Goal: Task Accomplishment & Management: Complete application form

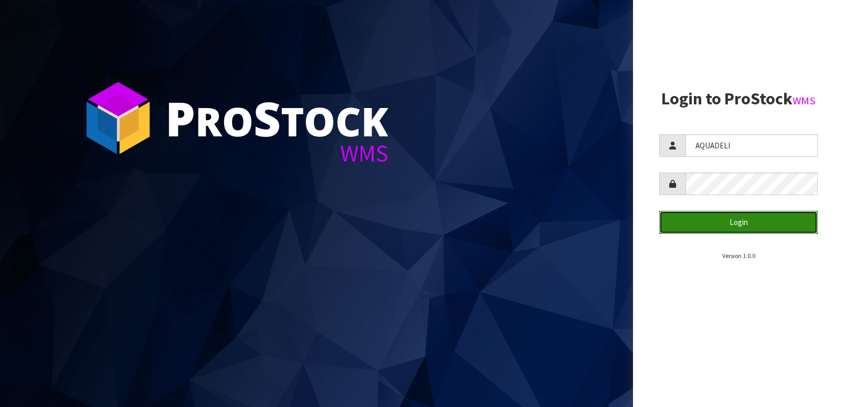
click at [749, 226] on button "Login" at bounding box center [738, 222] width 159 height 23
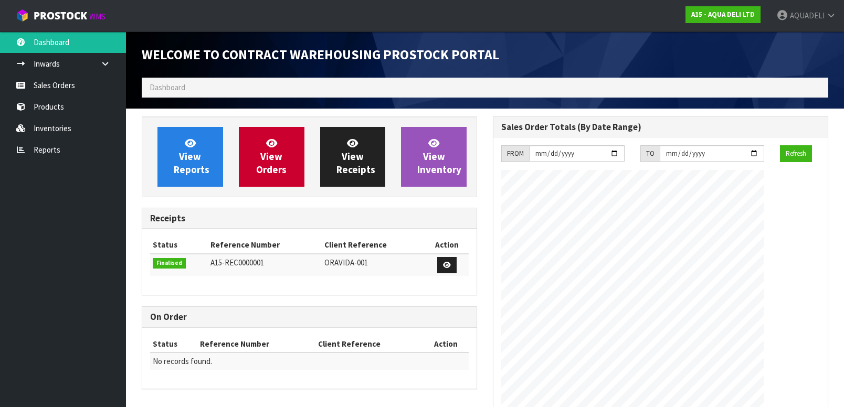
scroll to position [429, 351]
click at [263, 160] on span "View Orders" at bounding box center [271, 156] width 30 height 39
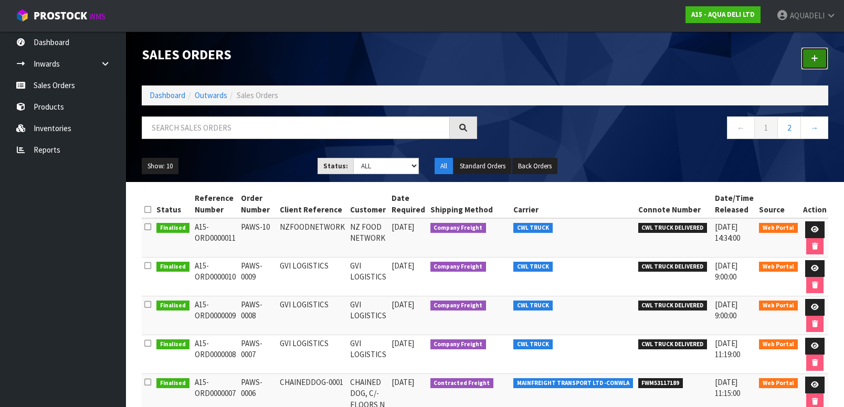
click at [817, 58] on icon at bounding box center [814, 59] width 7 height 8
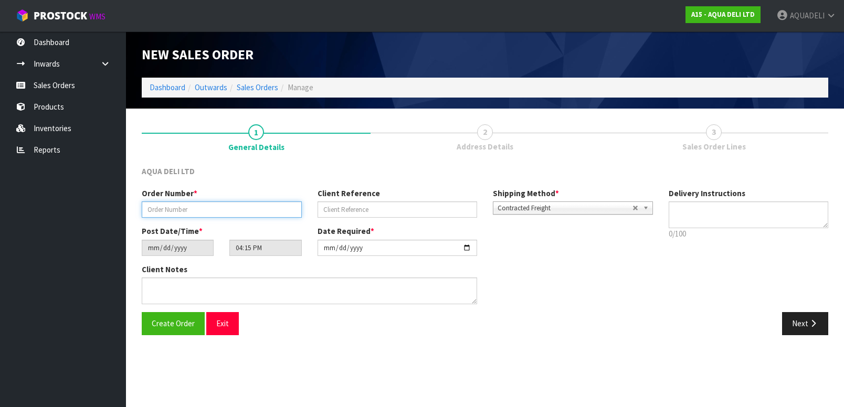
click at [238, 216] on input "text" at bounding box center [222, 210] width 160 height 16
type input "PAWS-11"
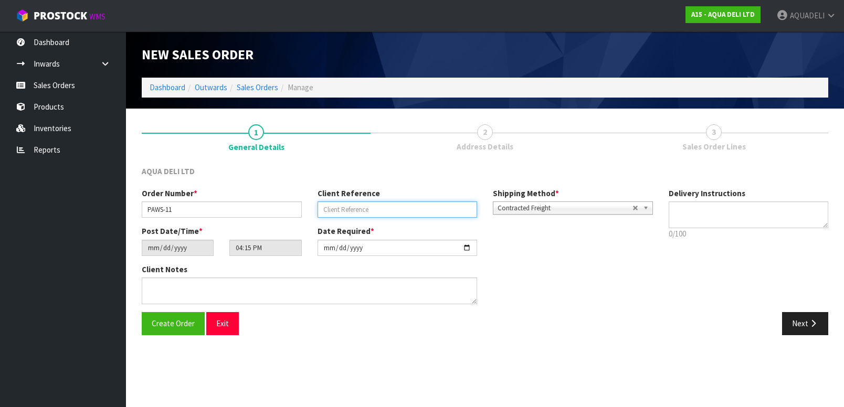
click at [334, 214] on input "text" at bounding box center [398, 210] width 160 height 16
type input "GVI LOGISTICS"
click at [554, 207] on span "Contracted Freight" at bounding box center [565, 208] width 135 height 13
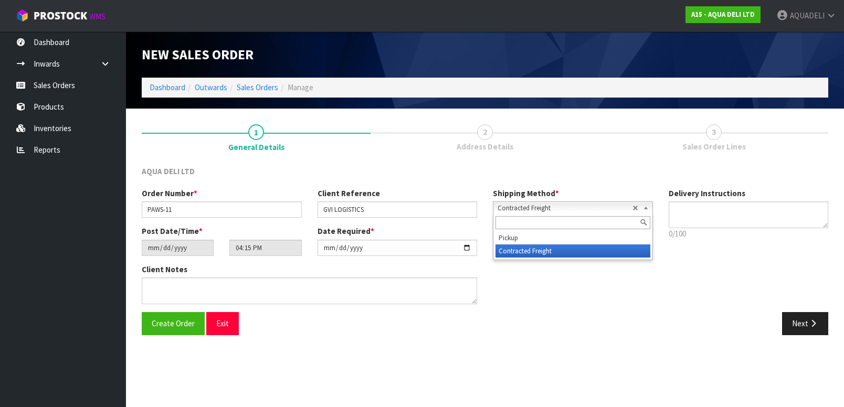
click at [554, 207] on span "Contracted Freight" at bounding box center [565, 208] width 135 height 13
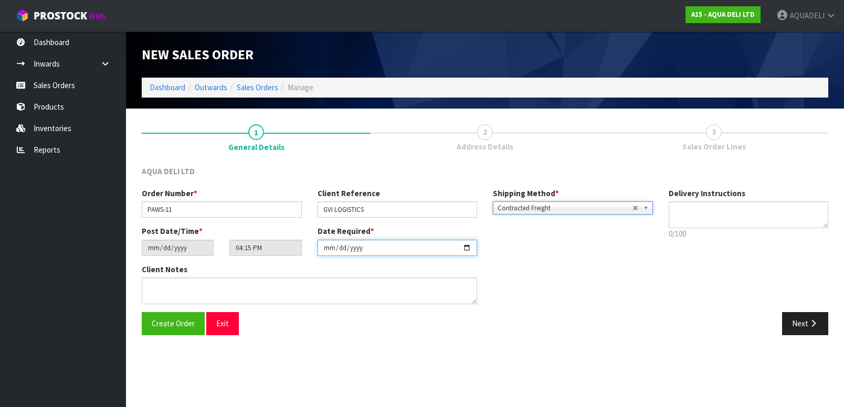
click at [391, 251] on input "[DATE]" at bounding box center [398, 248] width 160 height 16
click at [466, 247] on input "[DATE]" at bounding box center [398, 248] width 160 height 16
type input "[DATE]"
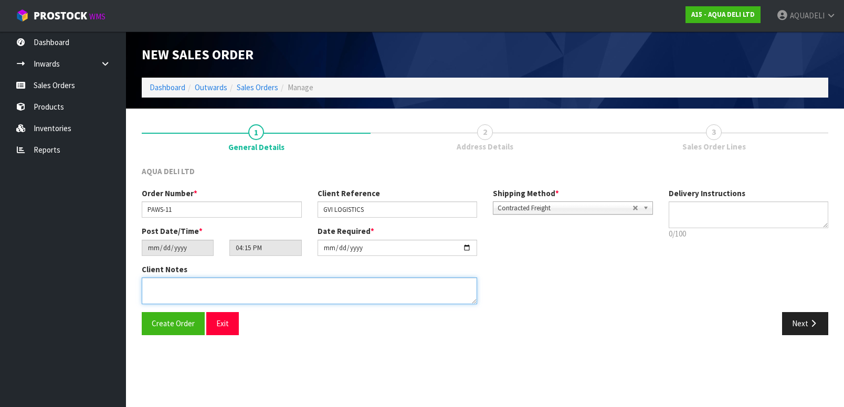
click at [272, 288] on textarea at bounding box center [309, 291] width 335 height 27
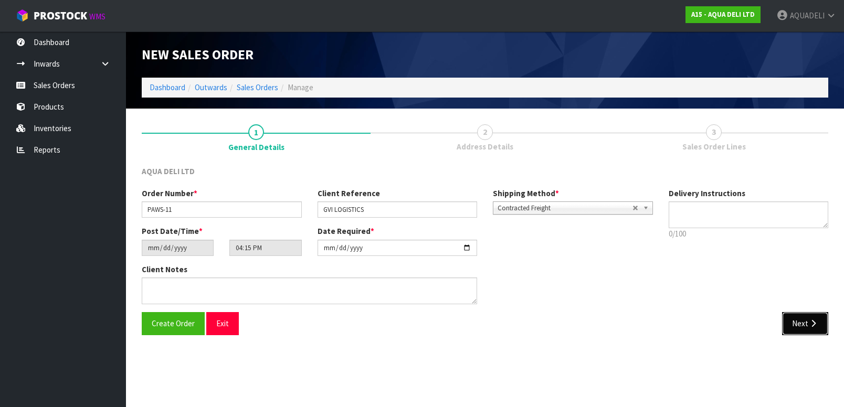
click at [805, 324] on button "Next" at bounding box center [805, 323] width 46 height 23
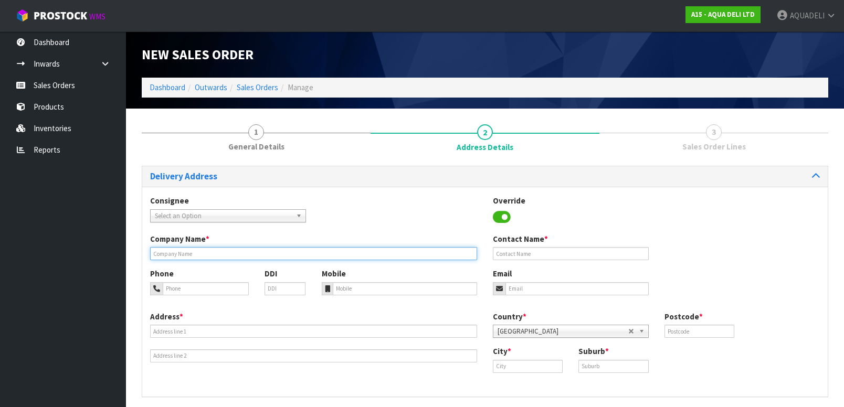
click at [245, 250] on input "text" at bounding box center [313, 253] width 327 height 13
type input "GVI LOGISTICS"
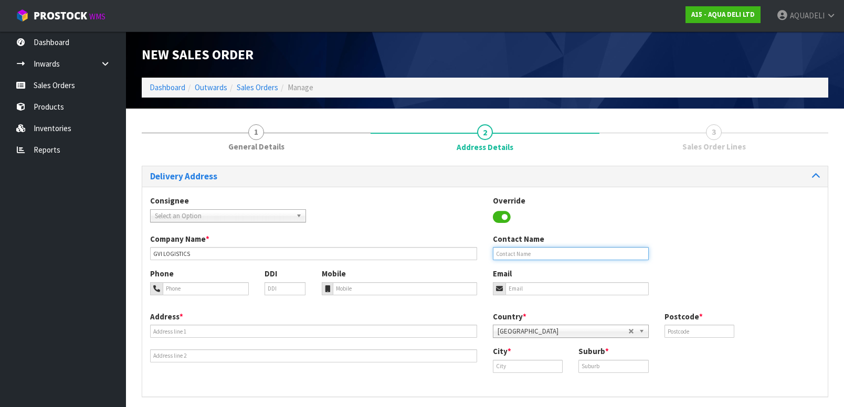
click at [543, 255] on input "text" at bounding box center [571, 253] width 156 height 13
type input "[PERSON_NAME]"
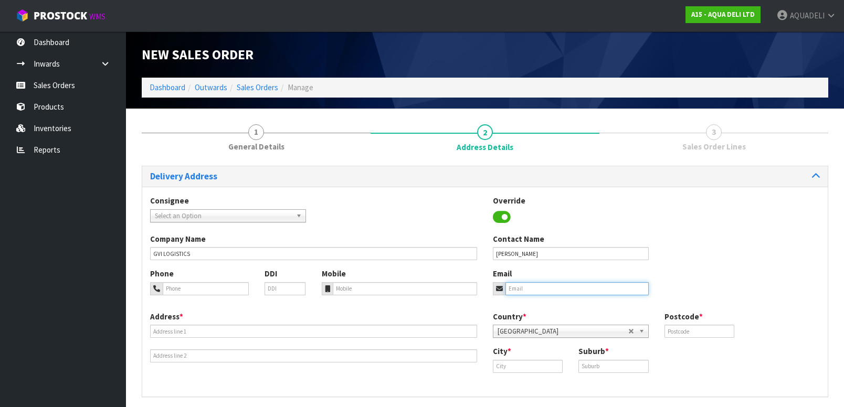
click at [517, 291] on input "email" at bounding box center [577, 288] width 143 height 13
paste input "[PERSON_NAME] <[PERSON_NAME][EMAIL_ADDRESS][DOMAIN_NAME]>"
type input "[PERSON_NAME][EMAIL_ADDRESS][DOMAIN_NAME]"
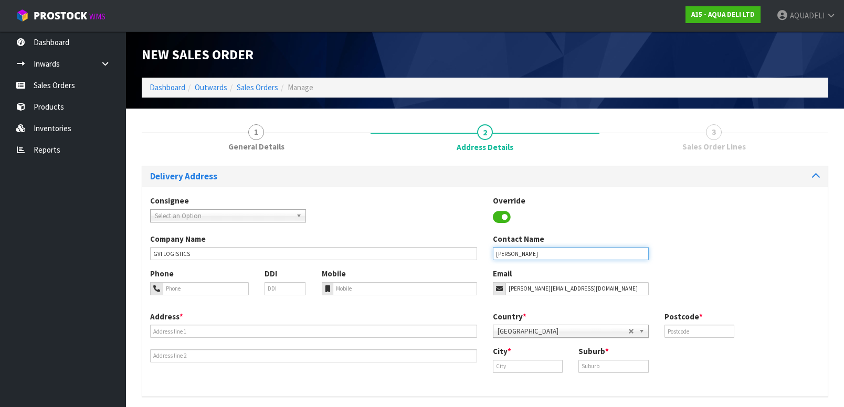
click at [537, 251] on input "[PERSON_NAME]" at bounding box center [571, 253] width 156 height 13
type input "[PERSON_NAME]"
click at [230, 291] on input "tel" at bounding box center [206, 288] width 86 height 13
type input "099544225"
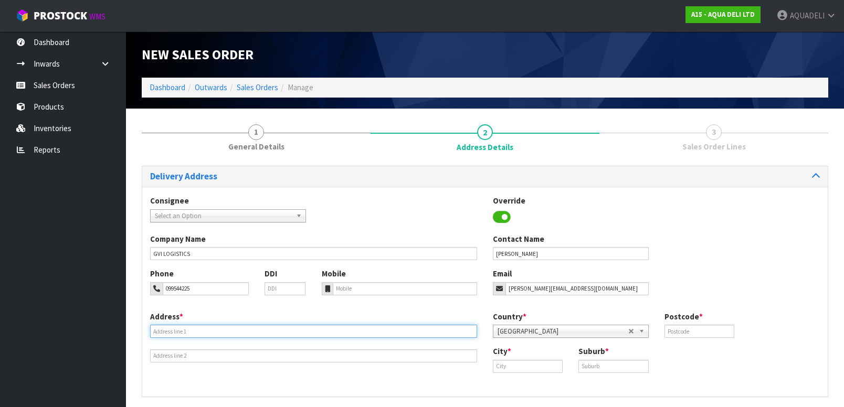
click at [197, 333] on input "text" at bounding box center [313, 331] width 327 height 13
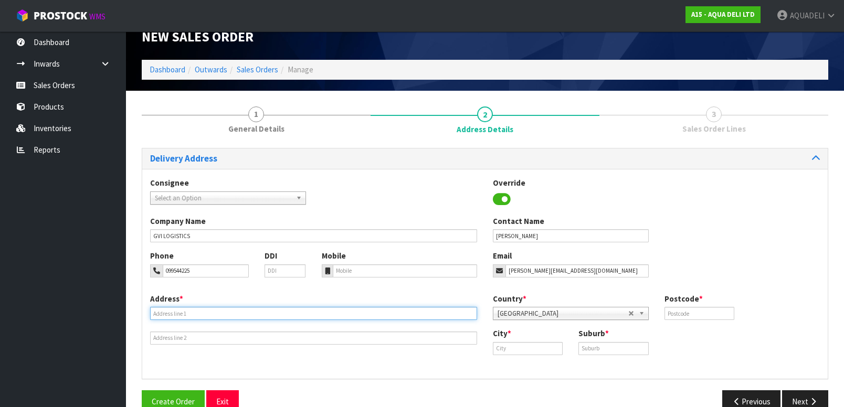
scroll to position [19, 0]
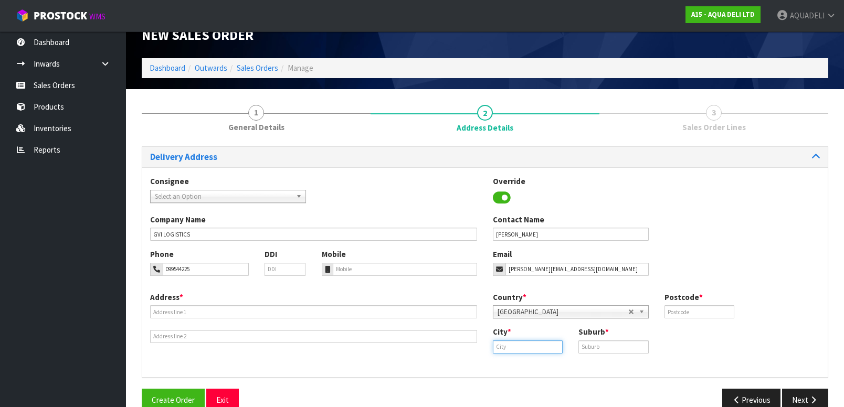
click at [512, 350] on input "text" at bounding box center [528, 347] width 70 height 13
click at [553, 365] on link "[GEOGRAPHIC_DATA]" at bounding box center [542, 365] width 97 height 14
type input "[GEOGRAPHIC_DATA]"
click at [597, 342] on input "text" at bounding box center [614, 347] width 70 height 13
type input "MANGERE"
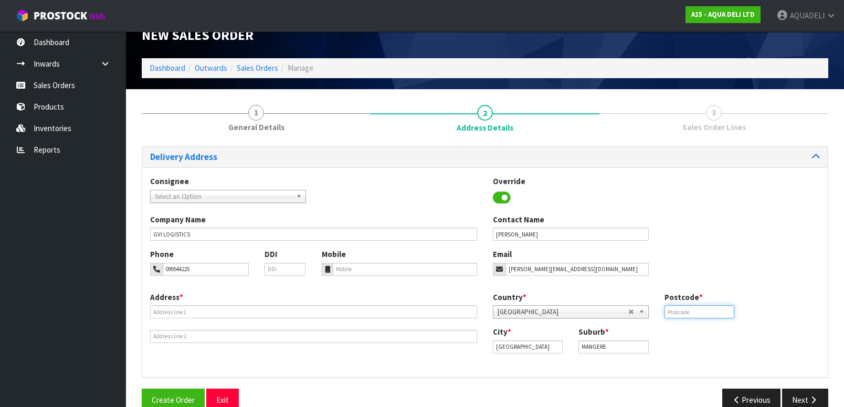
click at [684, 309] on input "text" at bounding box center [700, 312] width 70 height 13
click at [178, 310] on input "text" at bounding box center [313, 312] width 327 height 13
click at [200, 299] on div "Address * 23D TIMBERLEY" at bounding box center [313, 317] width 343 height 51
click at [206, 312] on input "23D TIMBERLEY" at bounding box center [313, 312] width 327 height 13
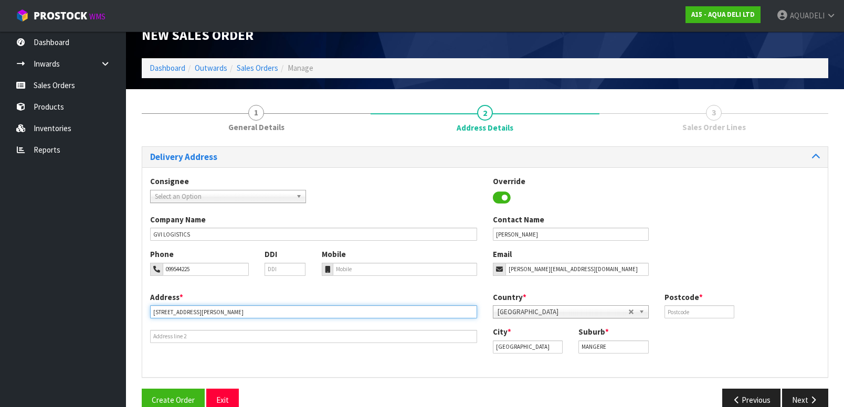
type input "[STREET_ADDRESS][PERSON_NAME]"
click at [676, 311] on input "text" at bounding box center [700, 312] width 70 height 13
type input "2022"
click at [804, 396] on button "Next" at bounding box center [805, 400] width 46 height 23
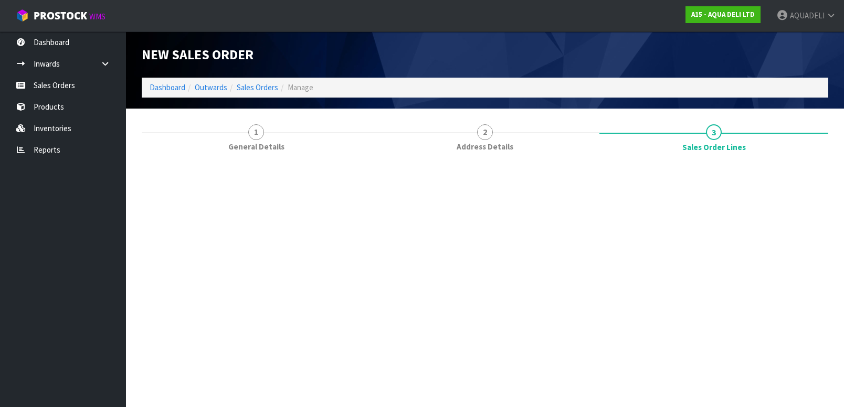
scroll to position [0, 0]
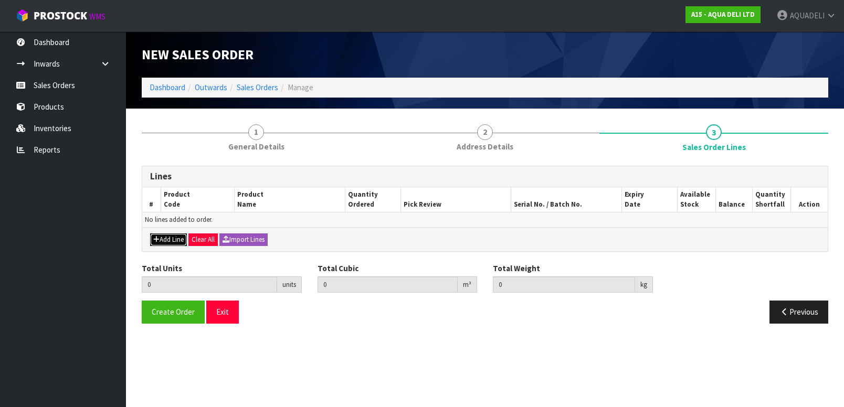
click at [163, 243] on button "Add Line" at bounding box center [168, 240] width 37 height 13
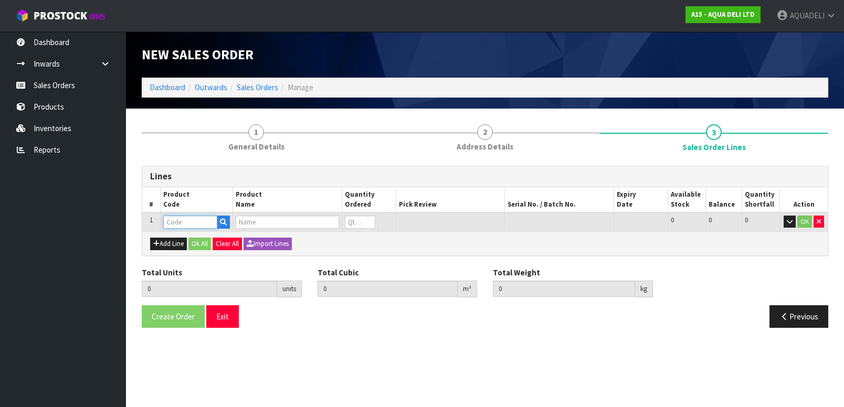
click at [195, 225] on input "text" at bounding box center [190, 222] width 54 height 13
click at [200, 241] on link "PAWS BIB10L" at bounding box center [205, 240] width 83 height 14
type input "PAWSBIB10L"
type input "0.000000"
type input "0.000"
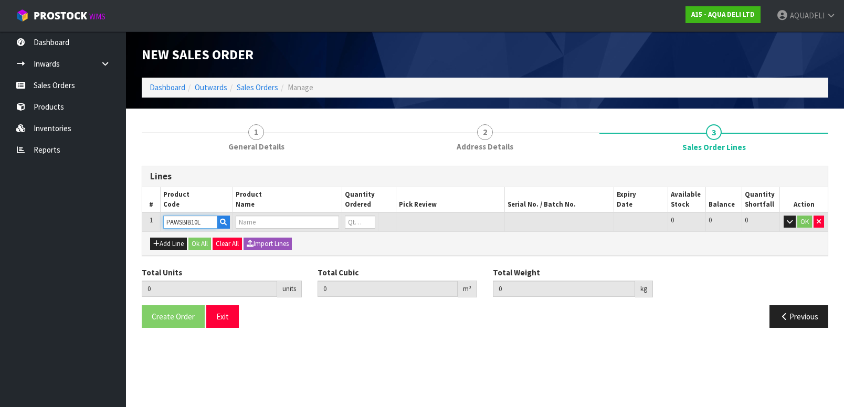
type input "PAWS WATER"
type input "0"
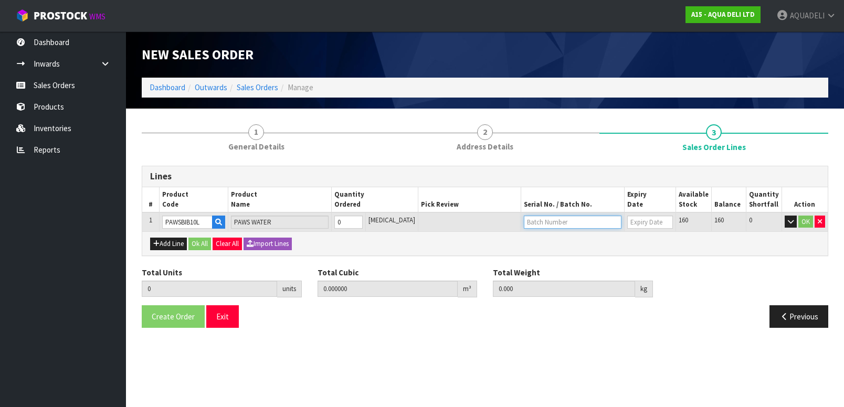
click at [524, 227] on input "text" at bounding box center [572, 222] width 97 height 13
click at [540, 242] on link "MD23/08/2023" at bounding box center [551, 240] width 83 height 14
type input "MD23/08/2023"
type input "[DATE]"
click at [219, 287] on input "0" at bounding box center [209, 289] width 135 height 16
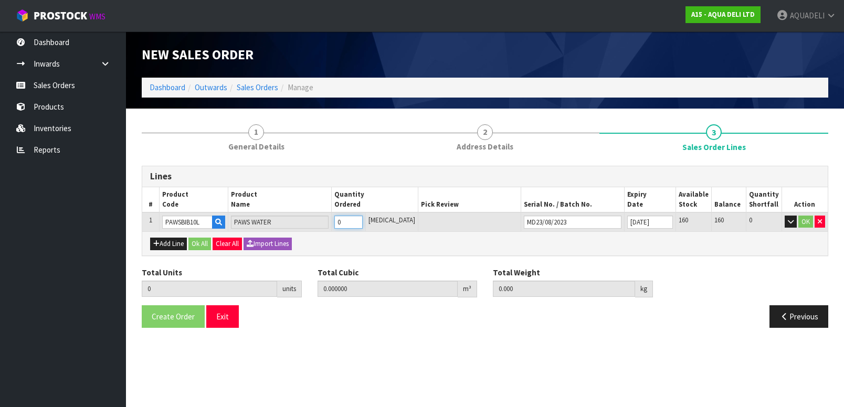
click at [354, 224] on input "0" at bounding box center [348, 222] width 28 height 13
type input "0"
type input "1"
type input "0.01276"
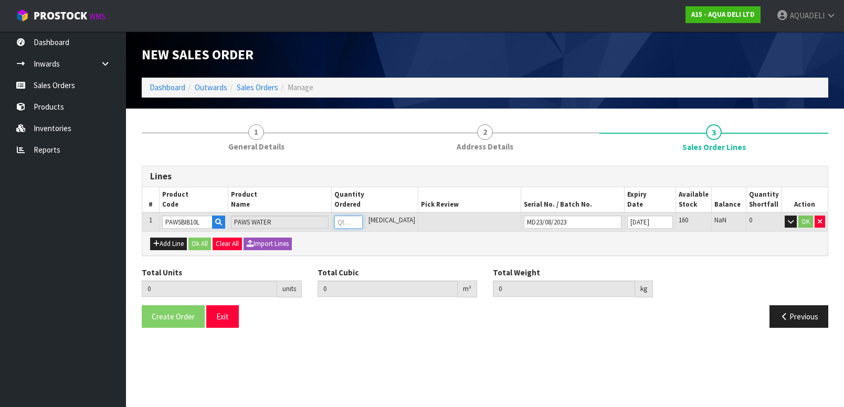
type input "11.3"
type input "1"
type input "12"
type input "0.15312"
type input "135.6"
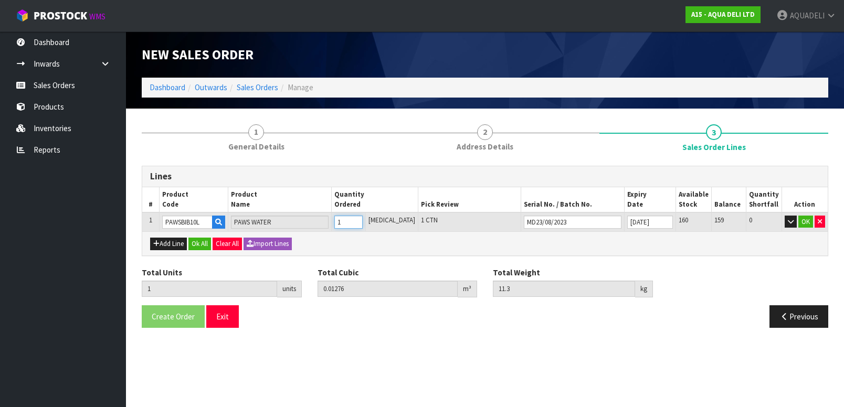
type input "12"
type input "1"
type input "0.01276"
type input "11.3"
type input "1"
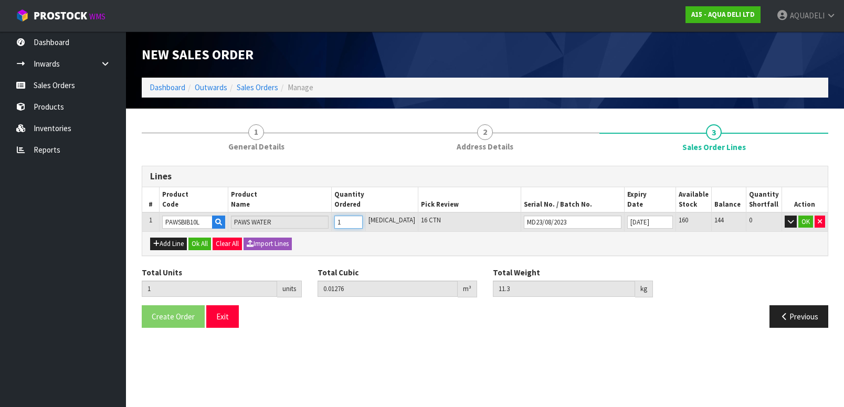
type input "16"
type input "0.20416"
type input "180.8"
type input "16"
type input "160"
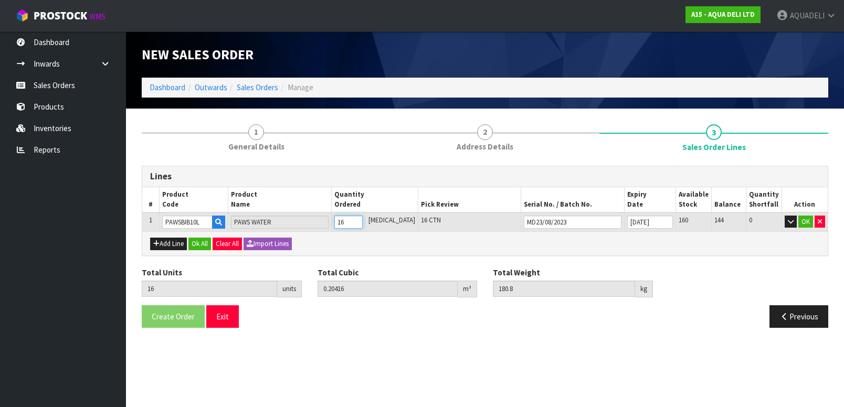
type input "2.076964"
type input "1752"
type input "160"
click at [377, 247] on div "Add Line Ok All Clear All Import Lines" at bounding box center [485, 244] width 686 height 24
click at [808, 221] on button "OK" at bounding box center [806, 222] width 15 height 13
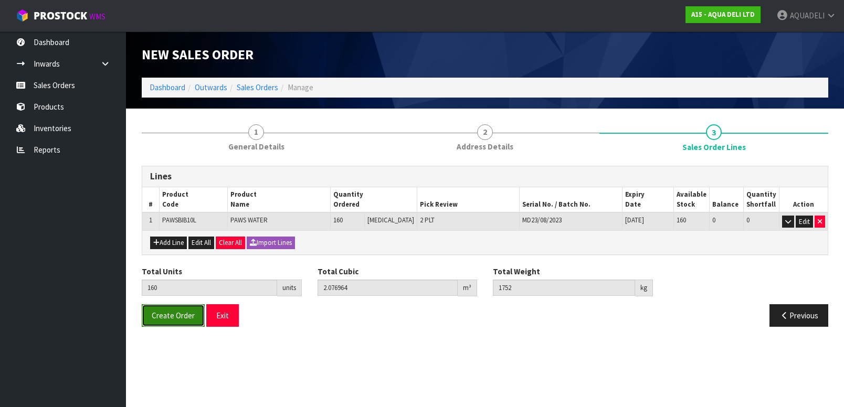
click at [171, 316] on span "Create Order" at bounding box center [173, 316] width 43 height 10
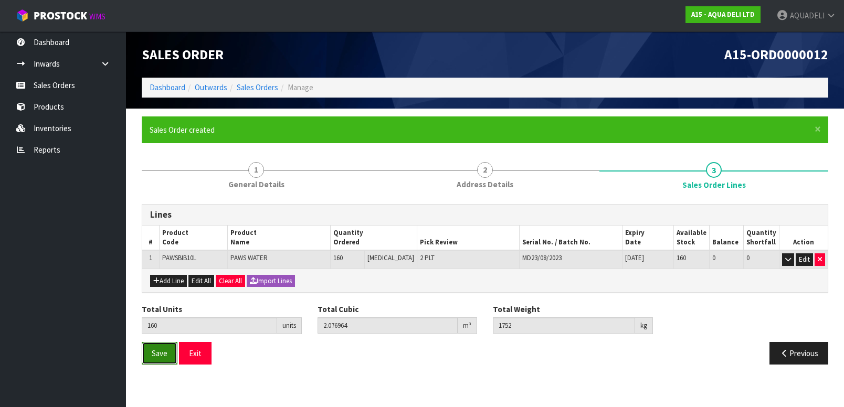
click at [160, 355] on span "Save" at bounding box center [160, 354] width 16 height 10
